Goal: Transaction & Acquisition: Purchase product/service

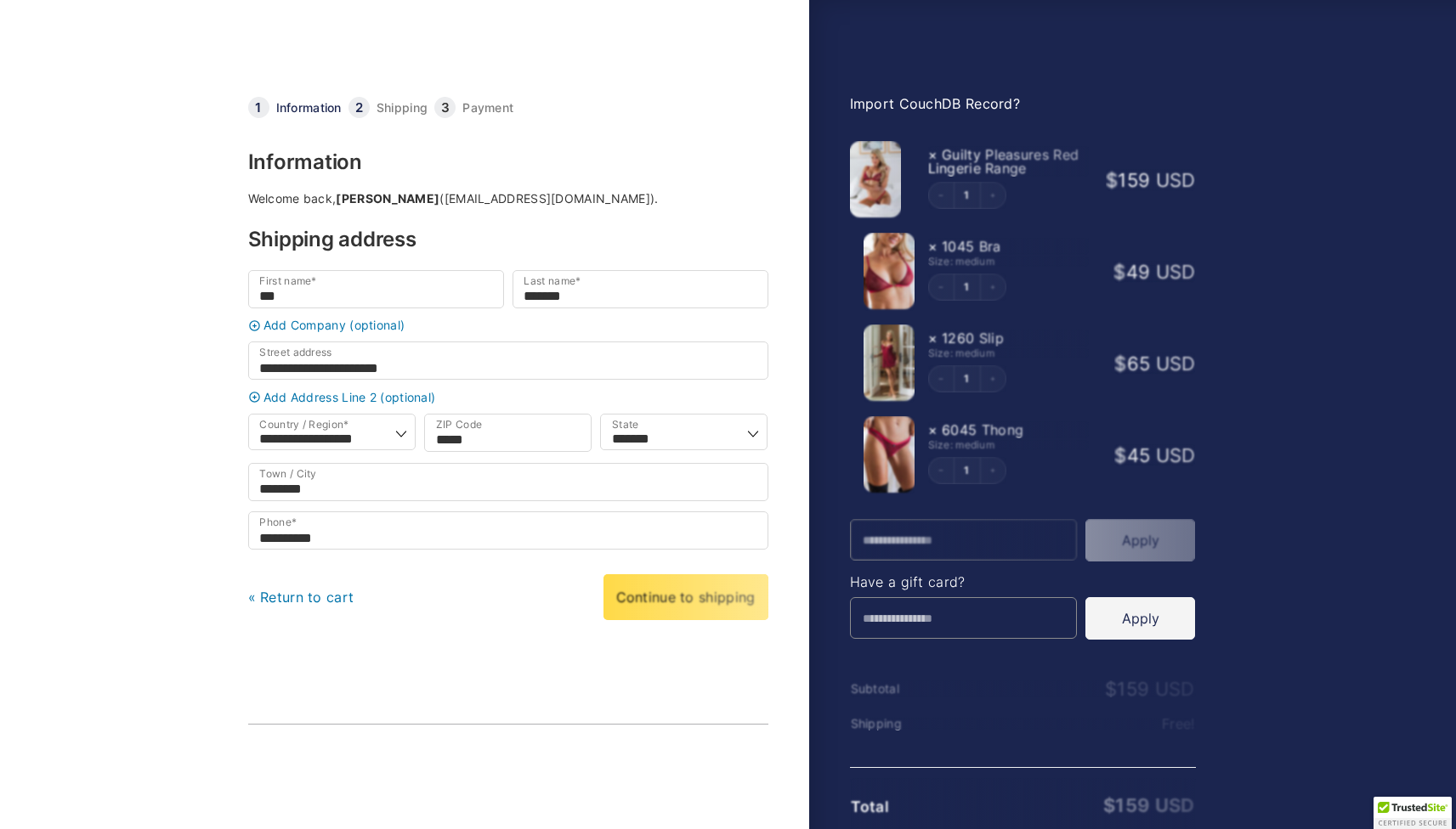
select select "**"
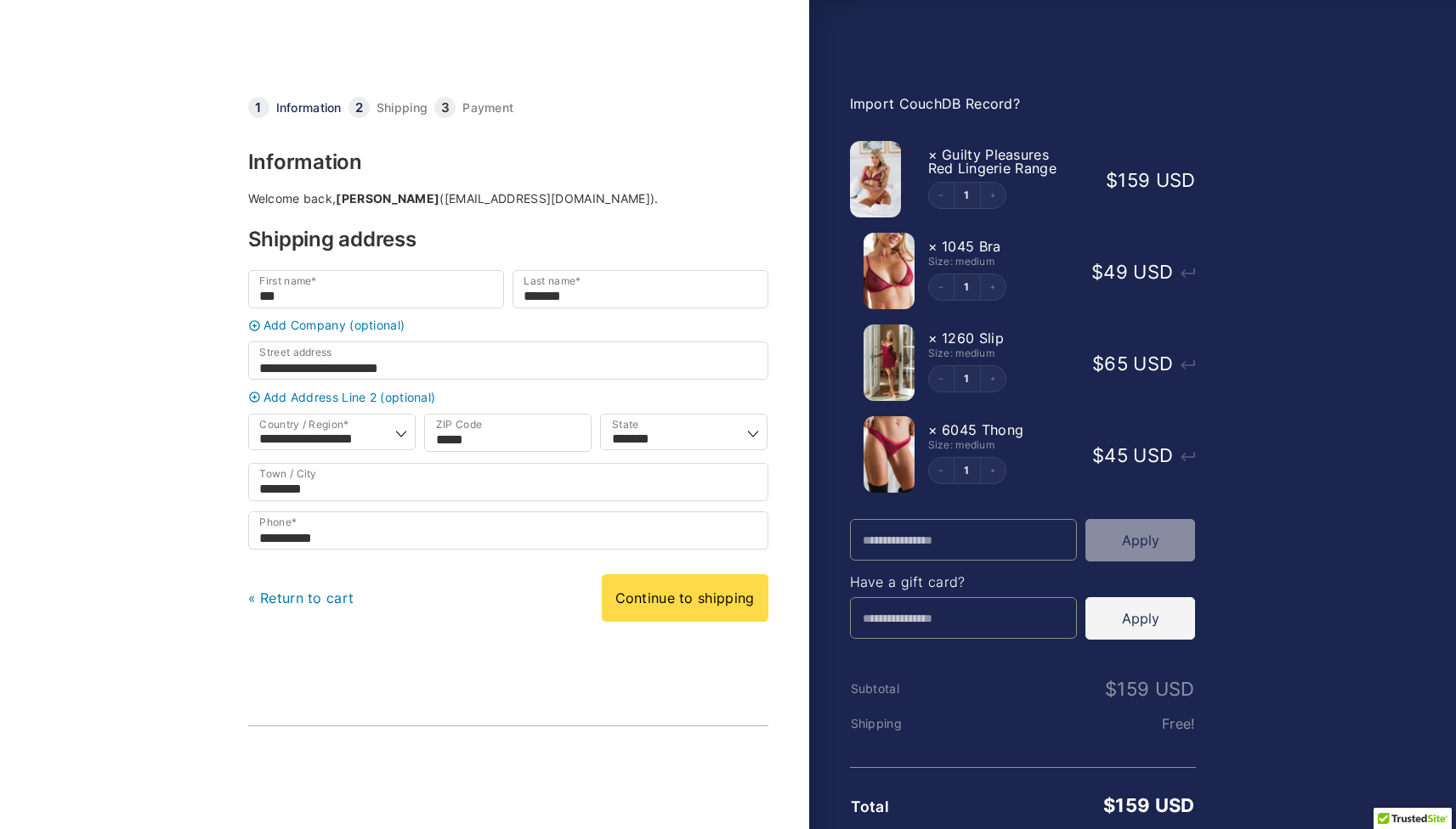
click at [514, 74] on link at bounding box center [423, 55] width 349 height 55
click at [938, 108] on link "Import CouchDB Record?" at bounding box center [935, 103] width 171 height 17
click at [679, 619] on link "Continue to shipping" at bounding box center [685, 598] width 166 height 48
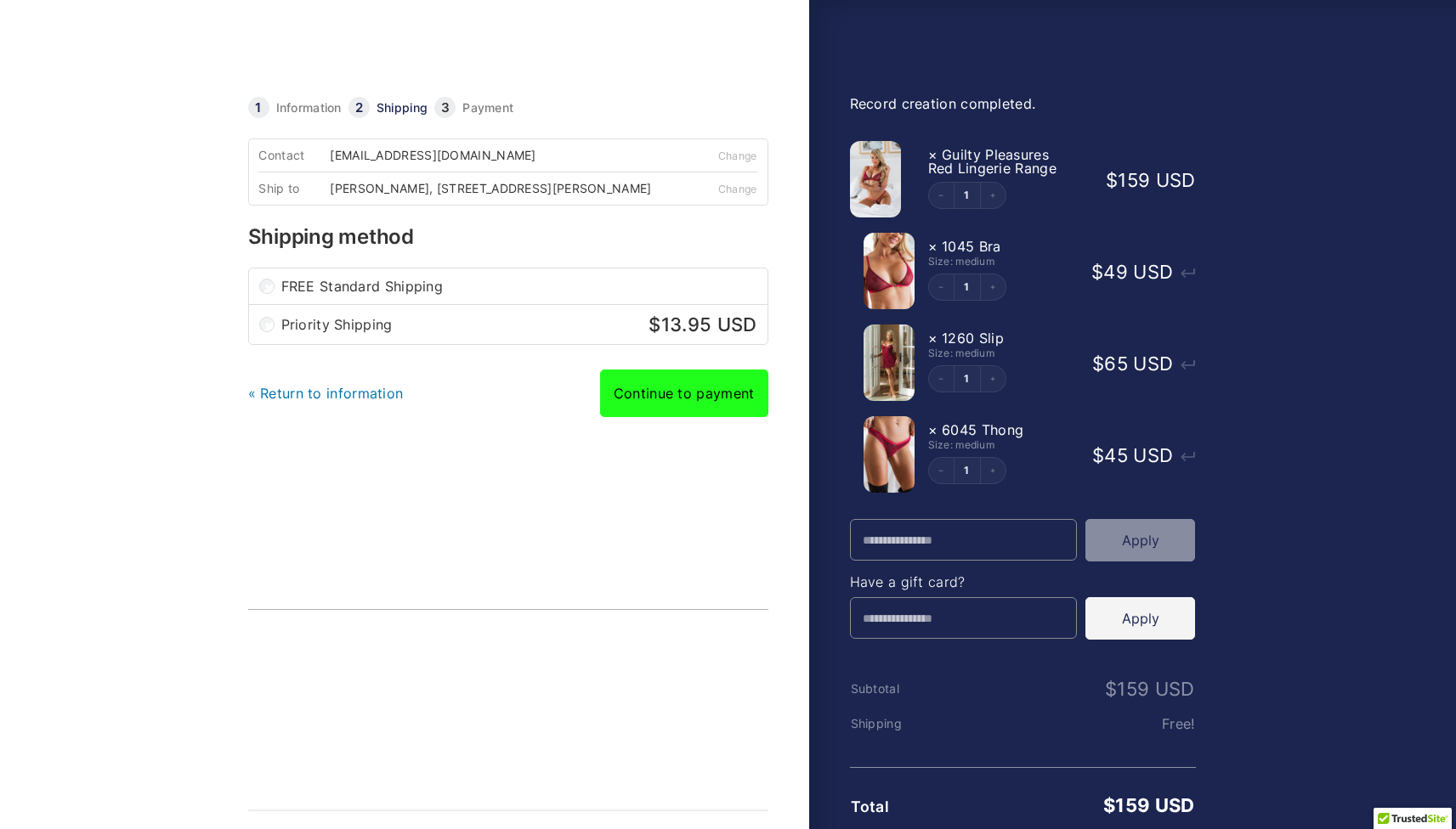
click at [682, 404] on link "Continue to payment" at bounding box center [684, 393] width 168 height 48
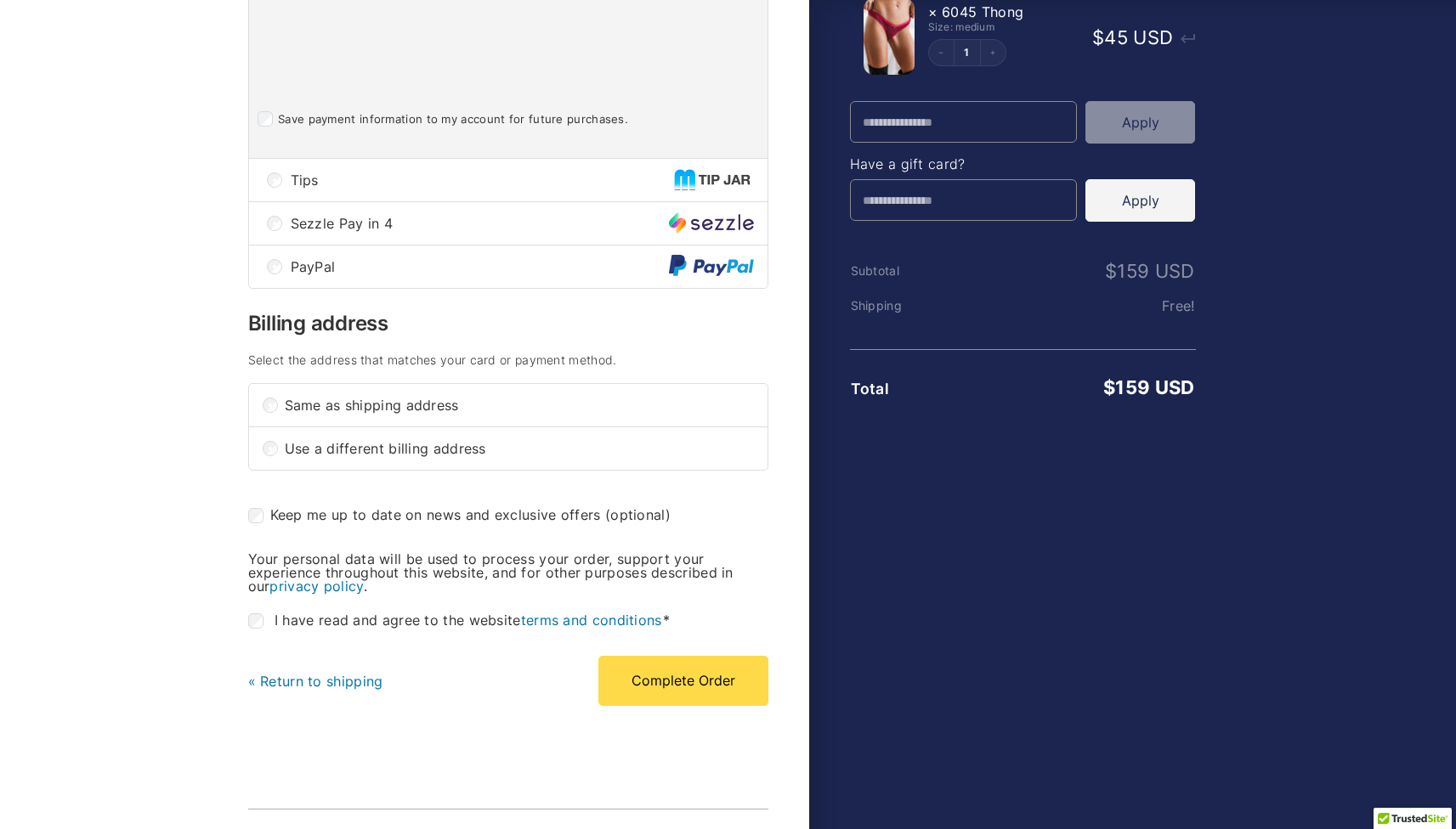
scroll to position [506, 0]
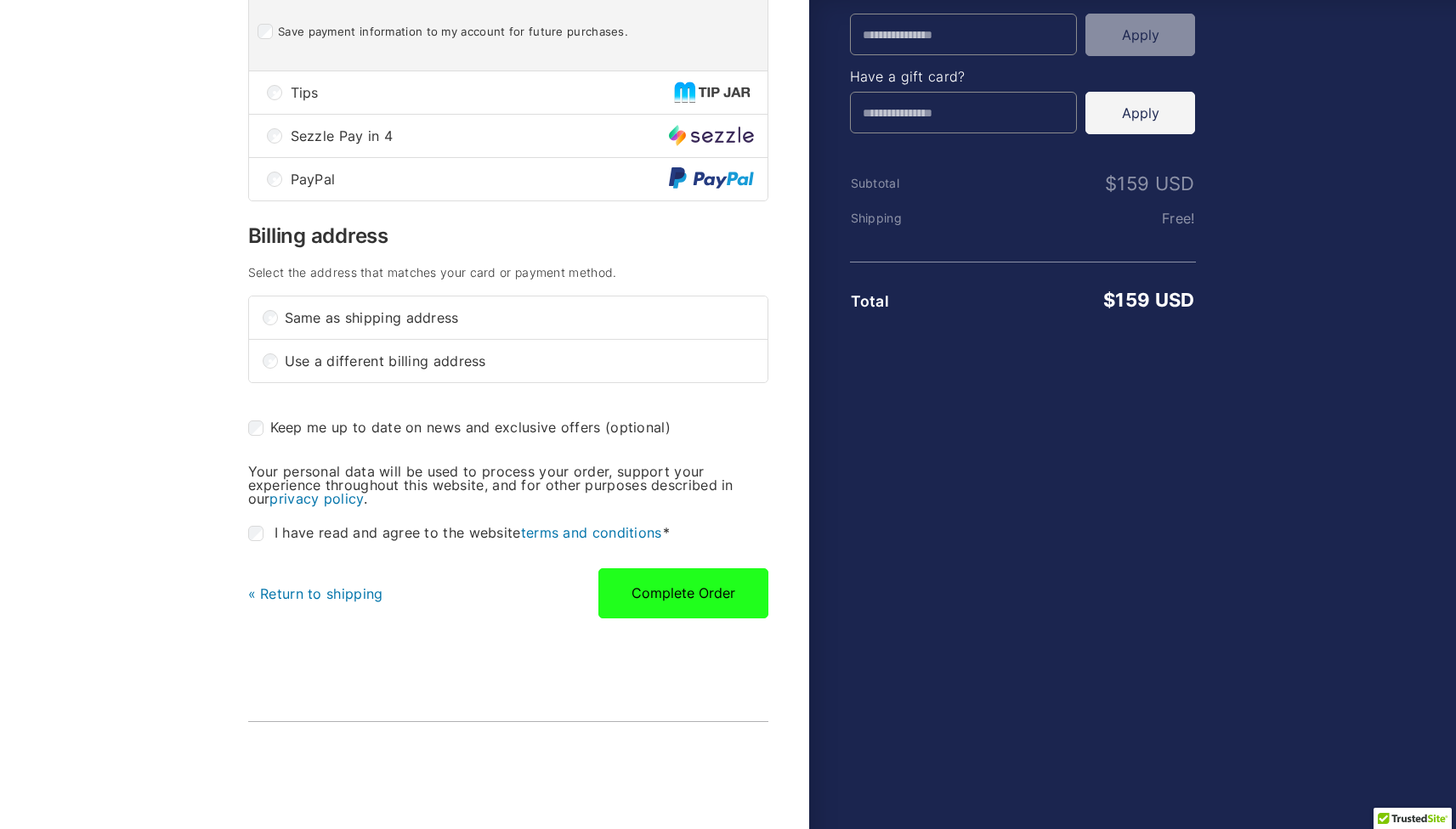
click at [681, 605] on div "Contact pasamio@gmail.com Change Ship to Sam Moffatt, 46 W Julian St Unit 326, …" at bounding box center [508, 153] width 520 height 1040
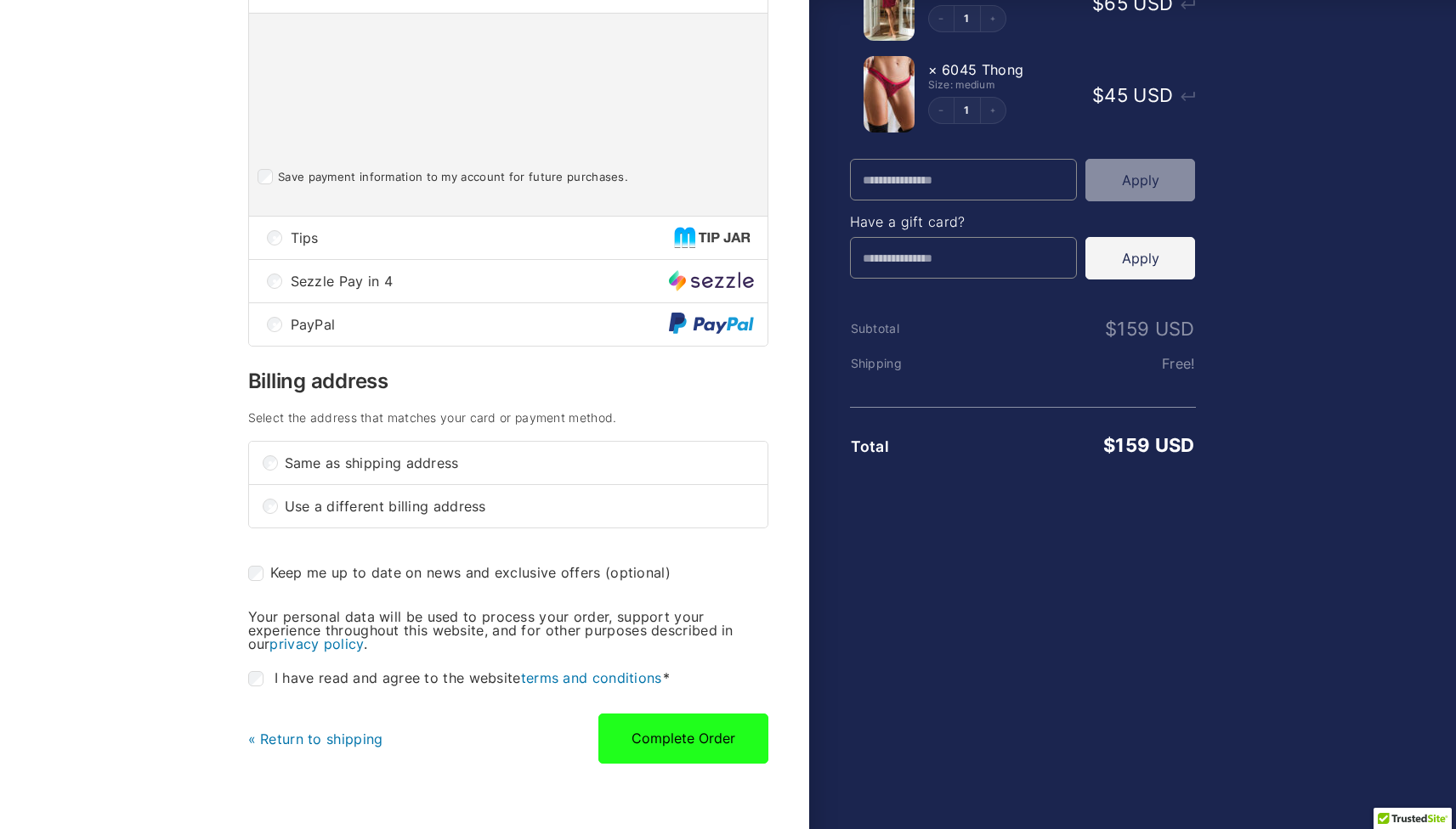
scroll to position [498, 0]
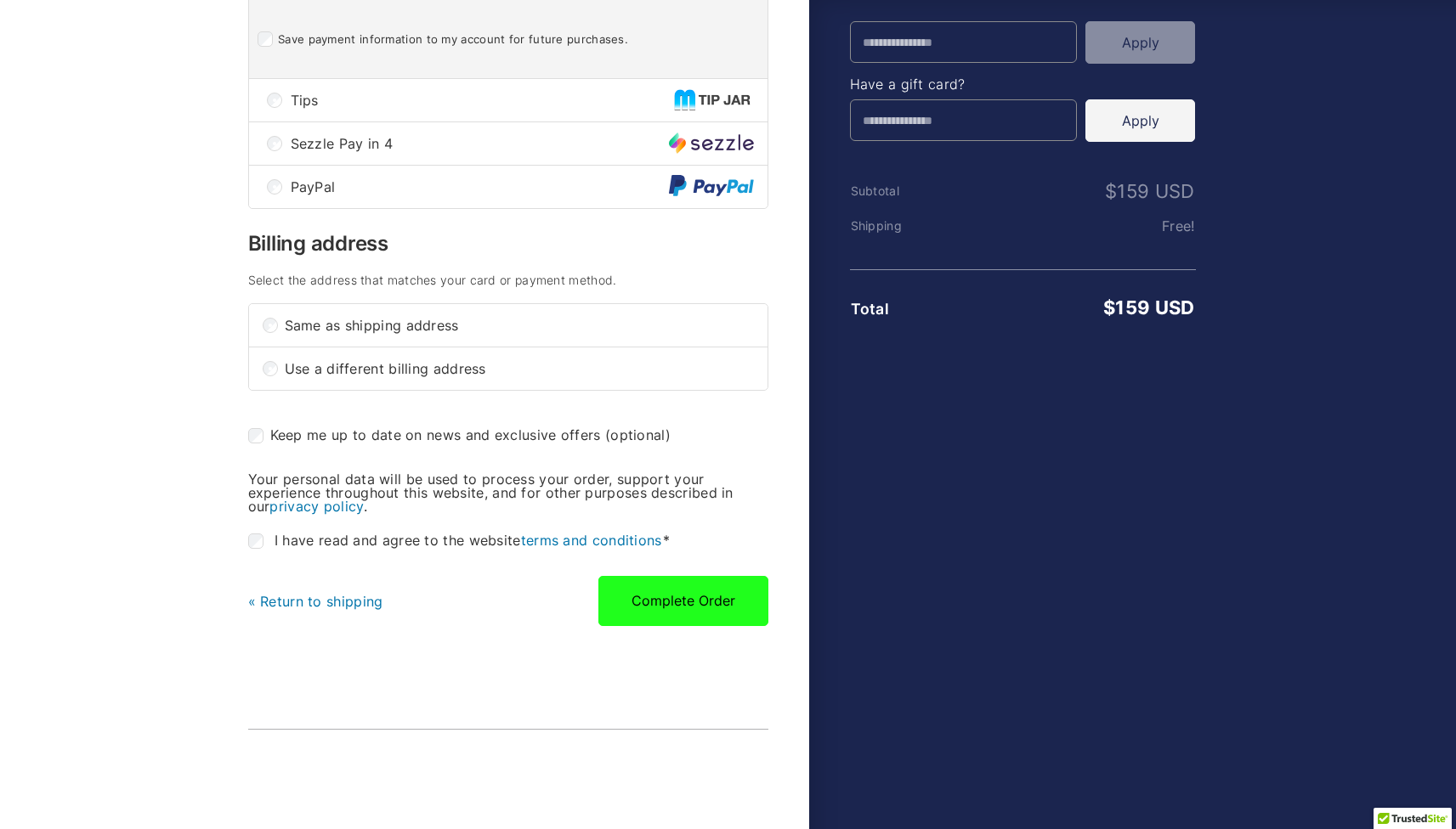
click at [681, 605] on button "Complete Order" at bounding box center [683, 601] width 170 height 49
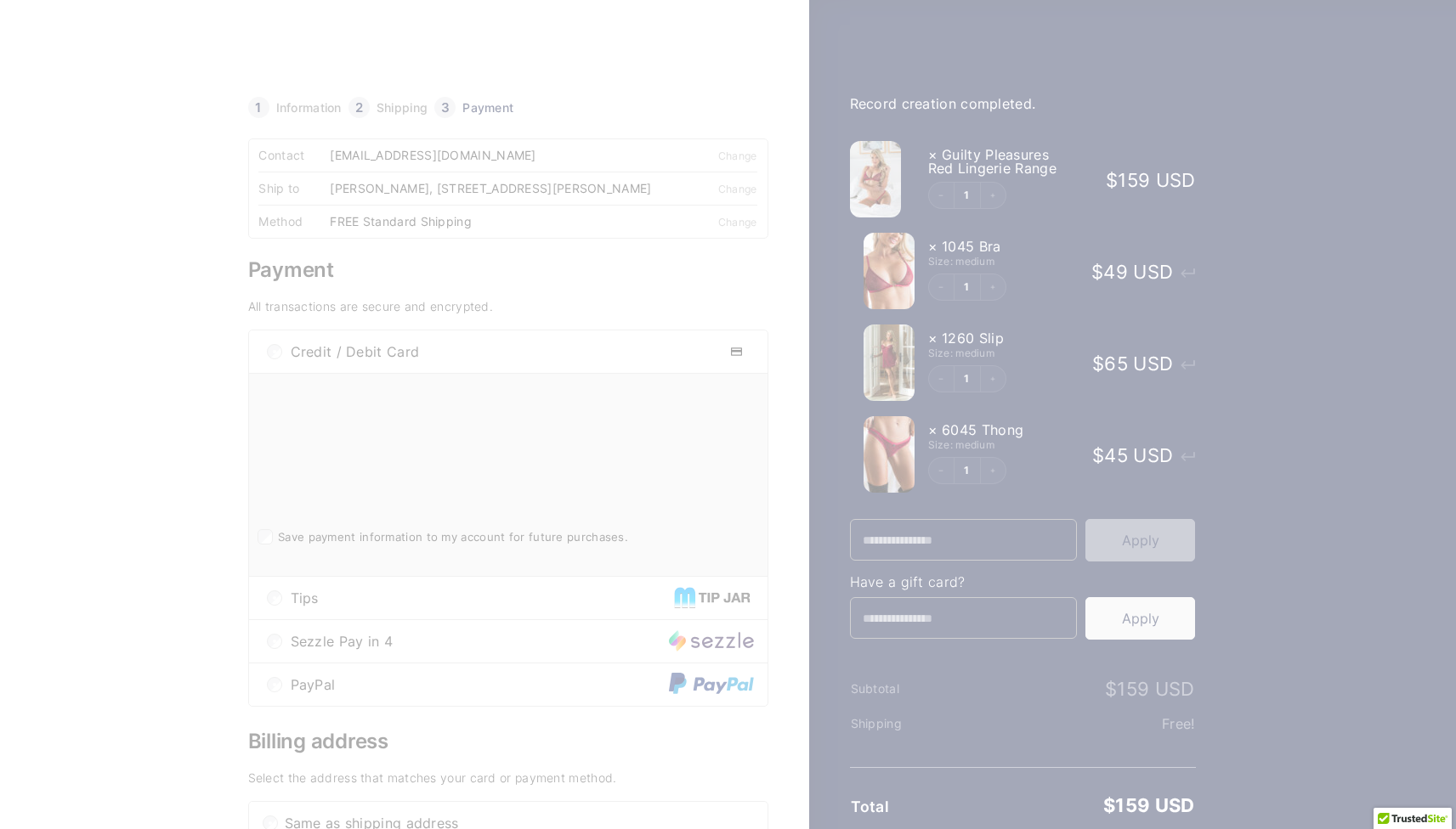
scroll to position [0, 0]
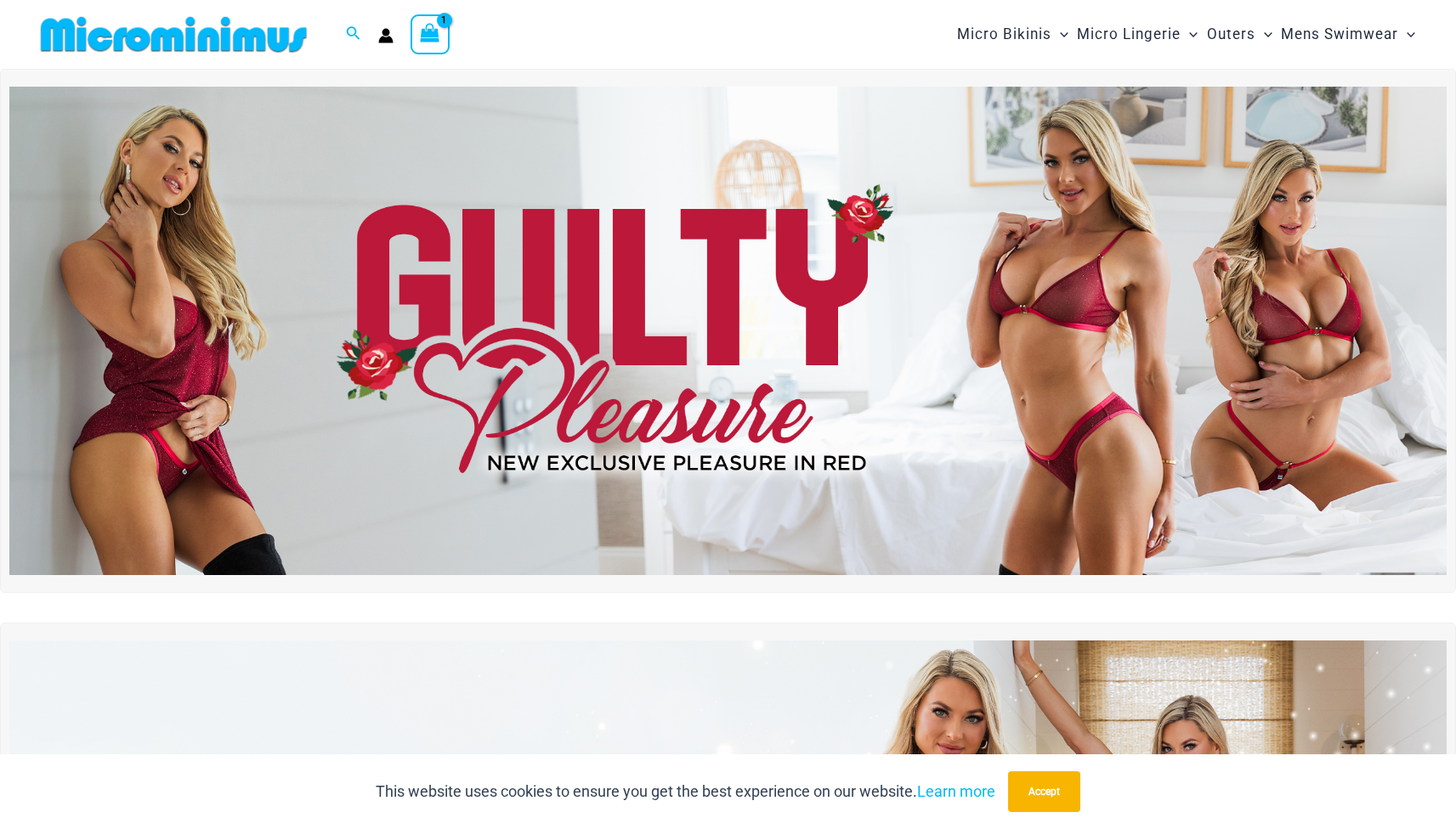
scroll to position [-69, 0]
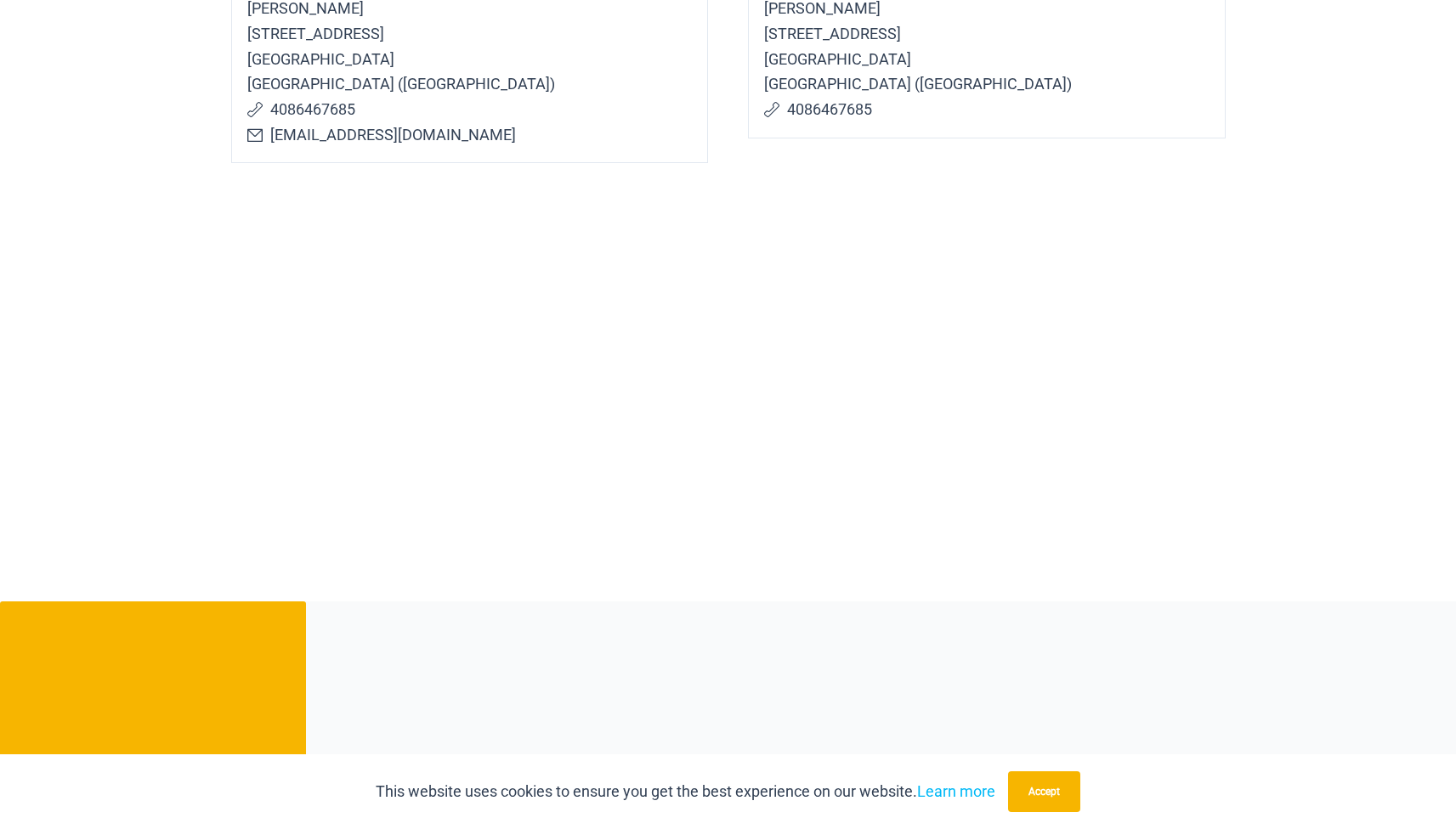
scroll to position [1125, 0]
